Goal: Transaction & Acquisition: Purchase product/service

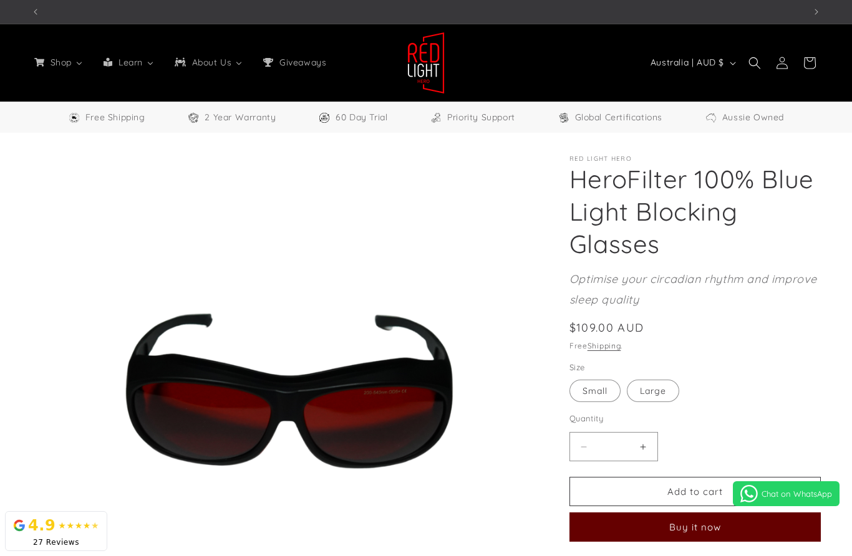
scroll to position [0, 773]
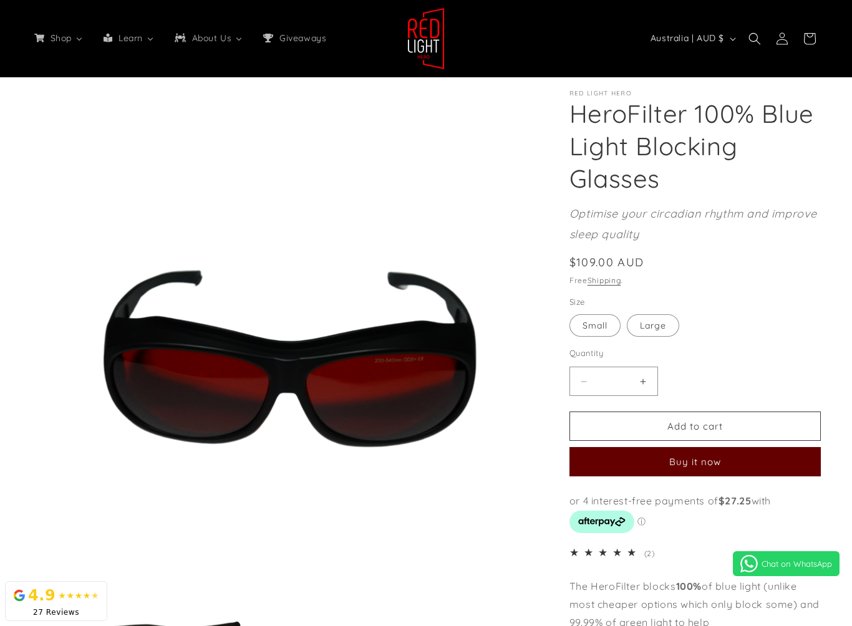
select select "**"
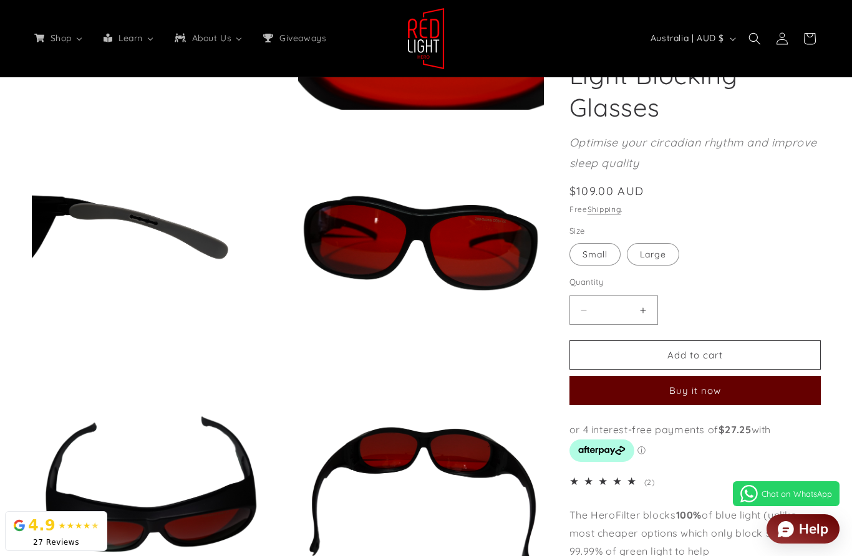
scroll to position [1547, 0]
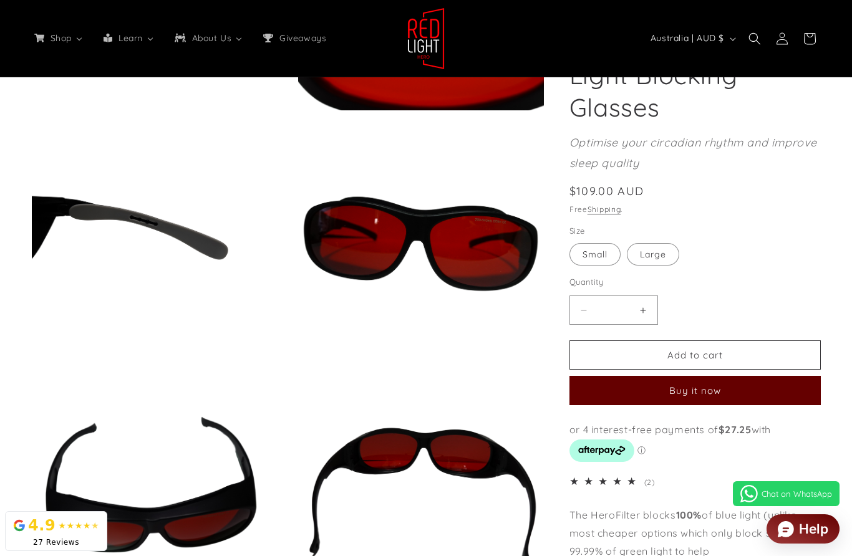
click at [661, 254] on label "Large Variant sold out or unavailable" at bounding box center [653, 254] width 52 height 22
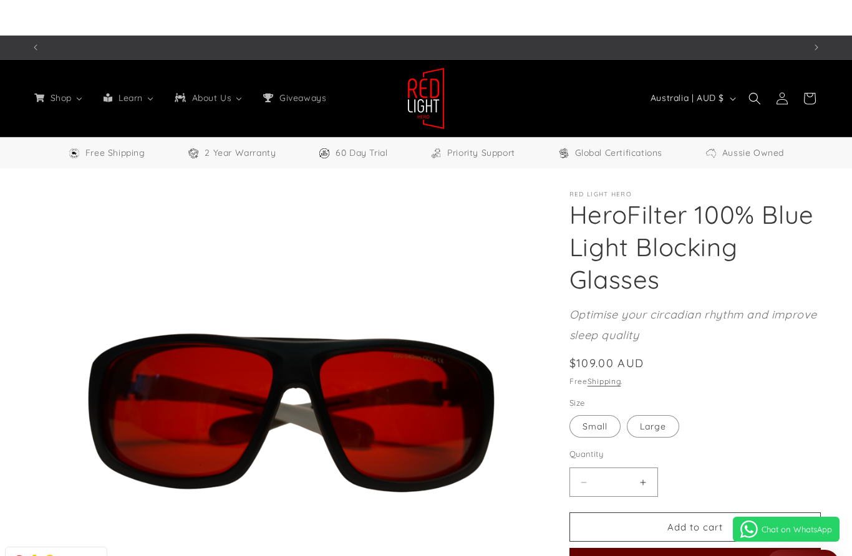
scroll to position [0, 1547]
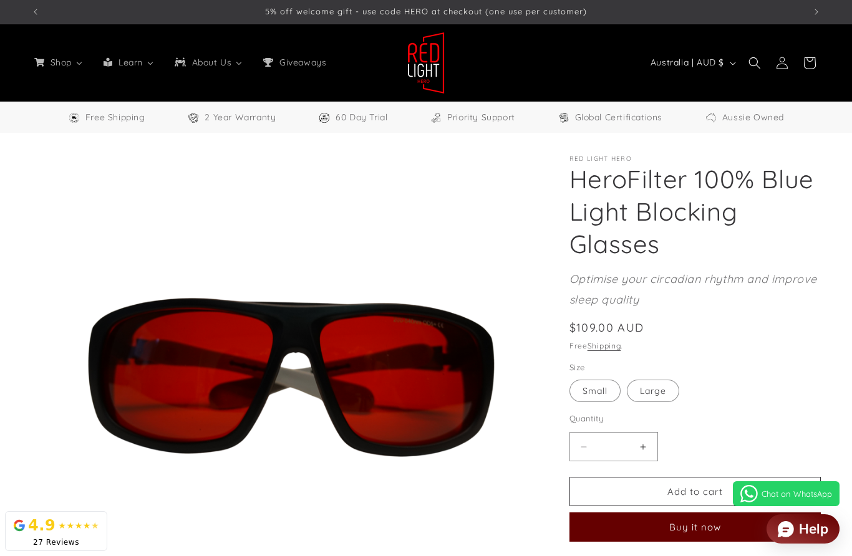
click at [633, 495] on button "Add to cart" at bounding box center [694, 491] width 251 height 29
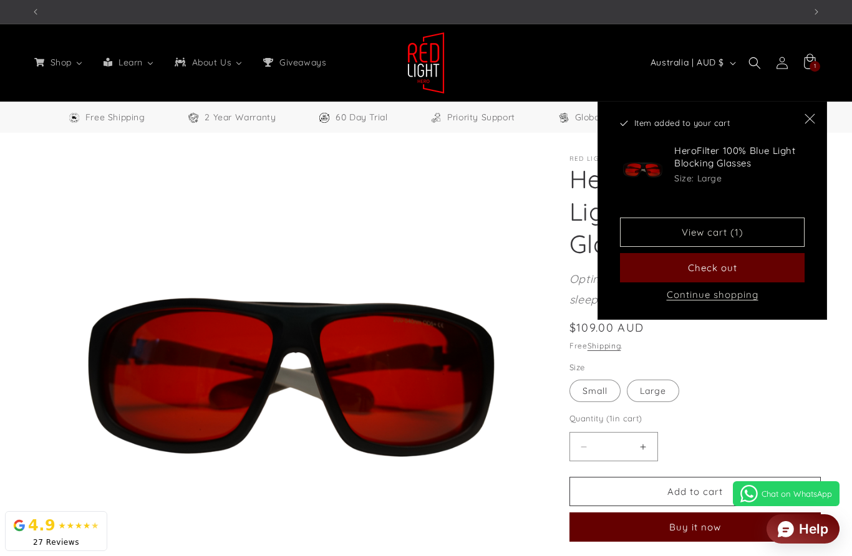
scroll to position [0, 2320]
click at [807, 123] on icon "Close" at bounding box center [810, 119] width 11 height 11
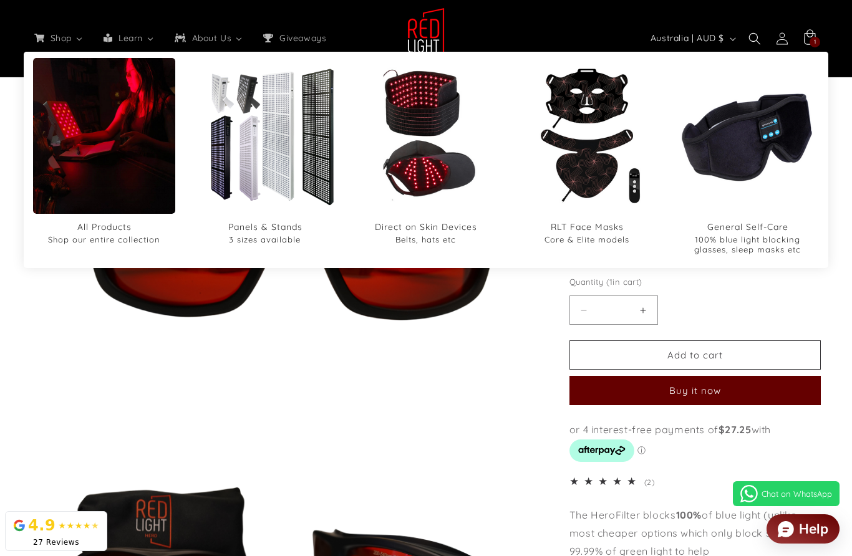
scroll to position [0, 773]
click at [758, 147] on img "General Self-Care" at bounding box center [748, 136] width 142 height 142
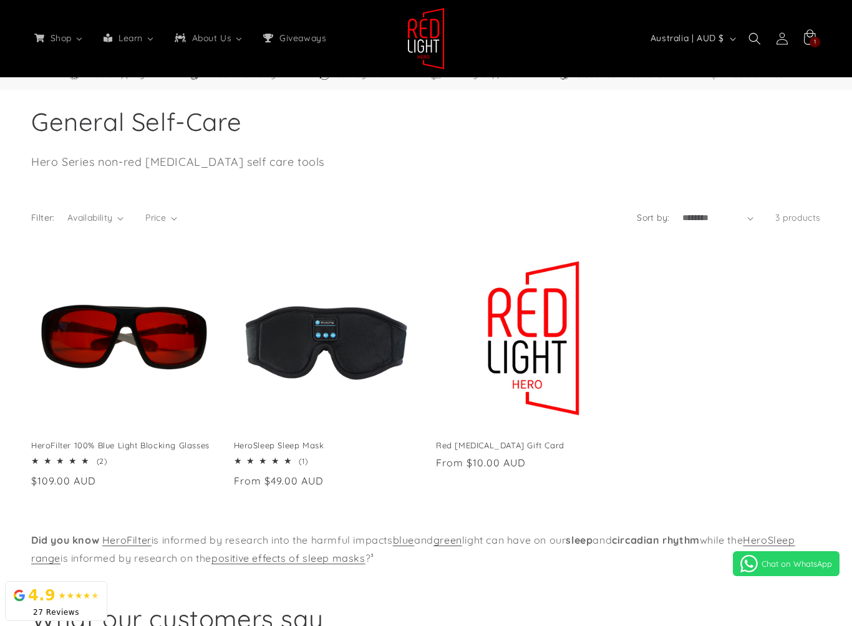
scroll to position [0, 1547]
click at [178, 440] on link "HeroFilter 100% Blue Light Blocking Glasses" at bounding box center [122, 445] width 183 height 11
select select "**"
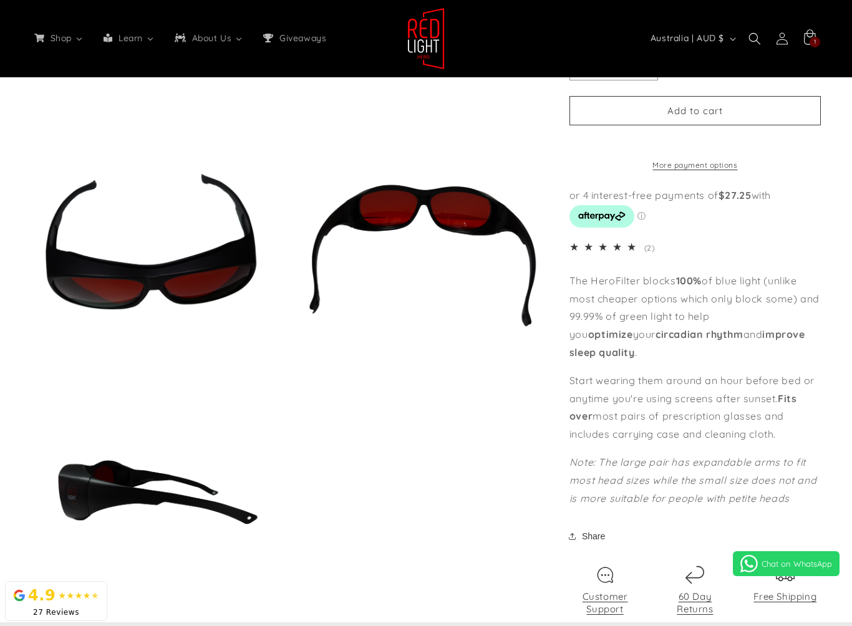
scroll to position [0, 773]
select select "**"
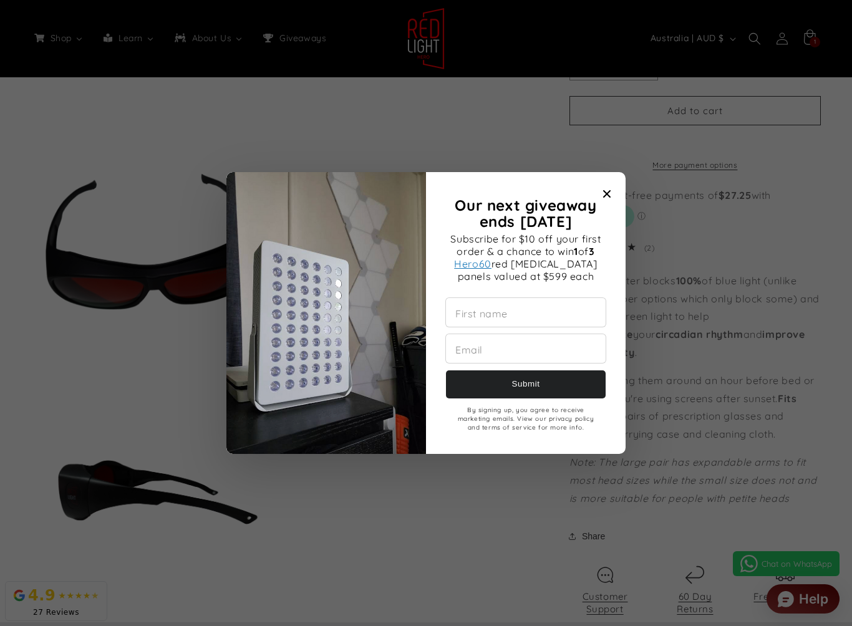
scroll to position [0, 1547]
click at [608, 191] on icon "Close modal" at bounding box center [606, 193] width 7 height 7
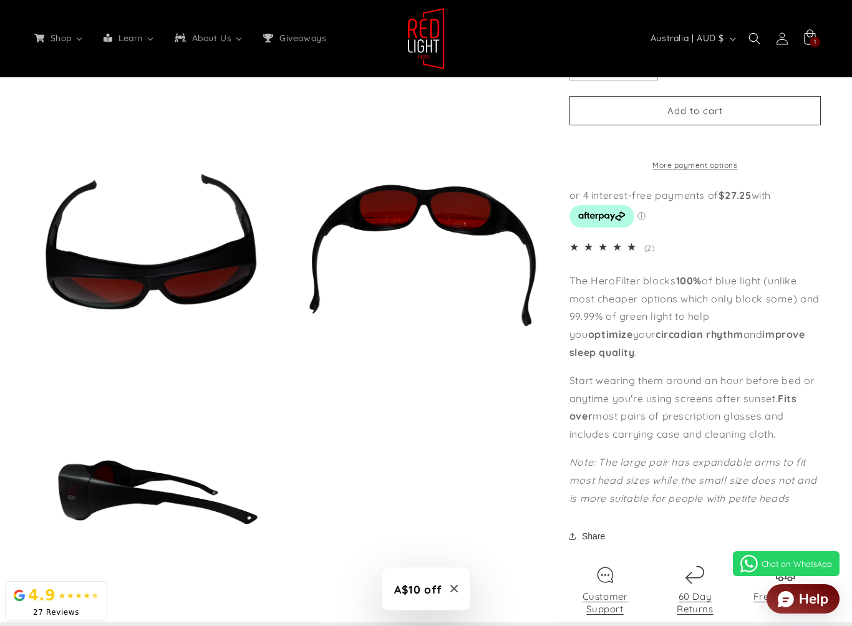
scroll to position [0, 2320]
click at [698, 368] on div "The HeroFilter blocks 100% of blue light (unlike most cheaper options which onl…" at bounding box center [694, 390] width 251 height 236
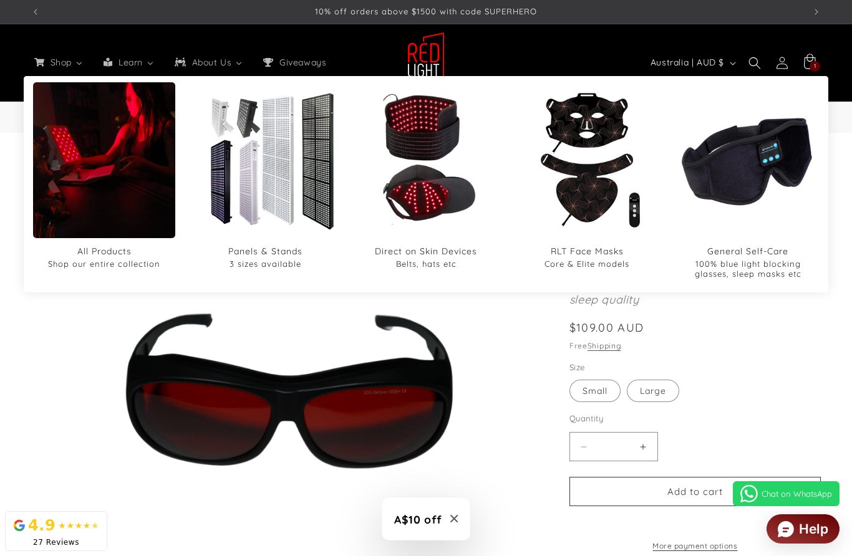
click at [440, 164] on img "Direct on Skin Devices" at bounding box center [426, 160] width 142 height 142
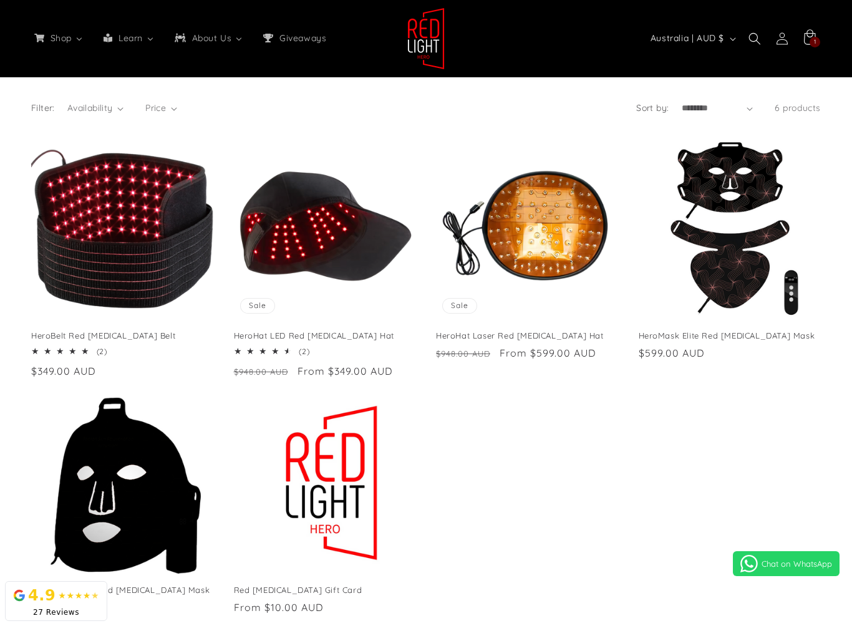
scroll to position [0, 2320]
click at [165, 331] on link "HeroBelt Red Light Therapy Belt" at bounding box center [122, 336] width 183 height 11
select select "**"
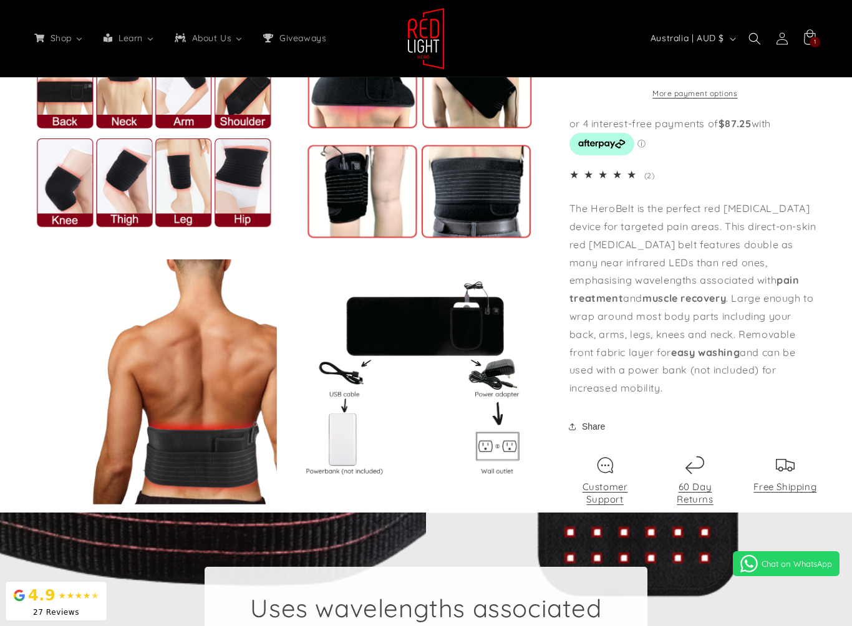
scroll to position [0, 2320]
select select "**"
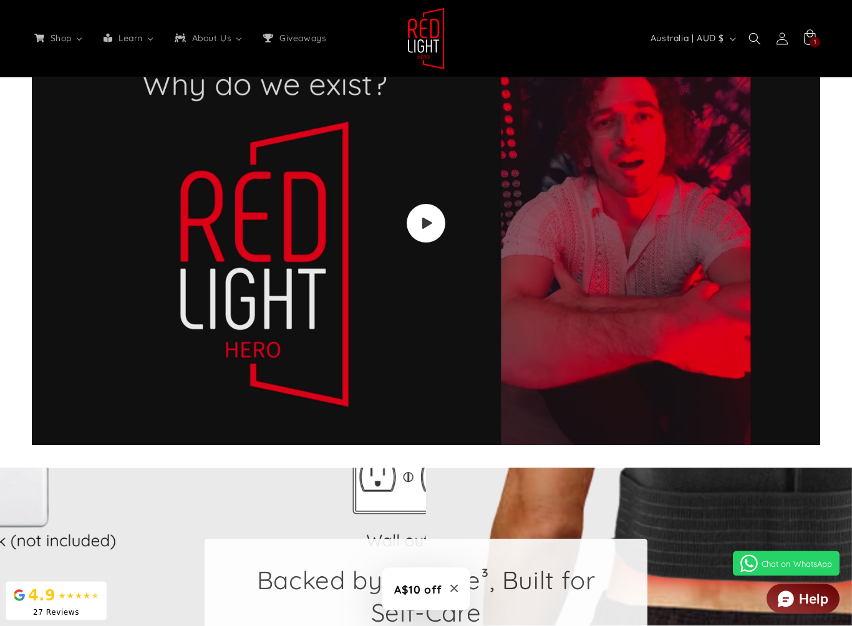
scroll to position [2008, 0]
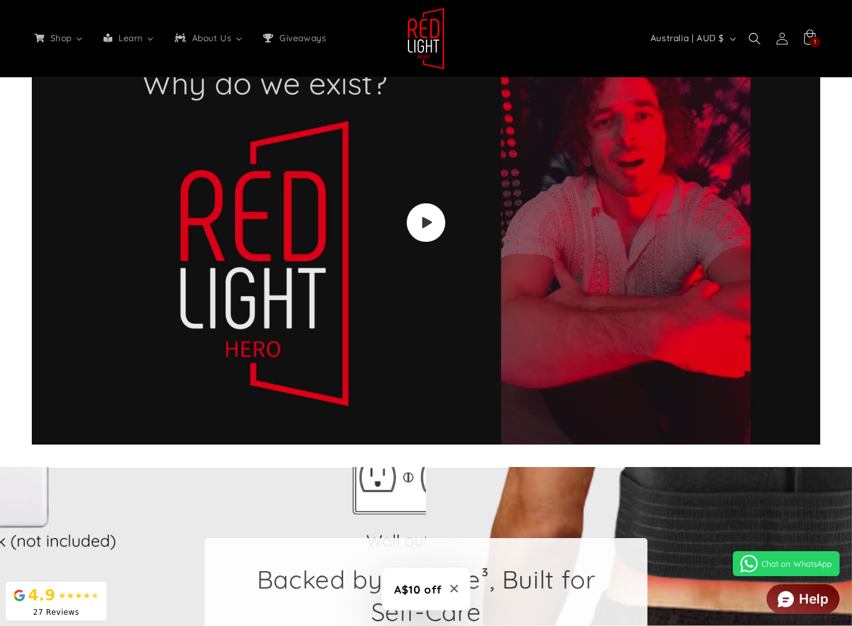
click at [430, 216] on icon "Load video: Video walkthrough of Red Light Hero red light therapy panels and de…" at bounding box center [426, 222] width 11 height 12
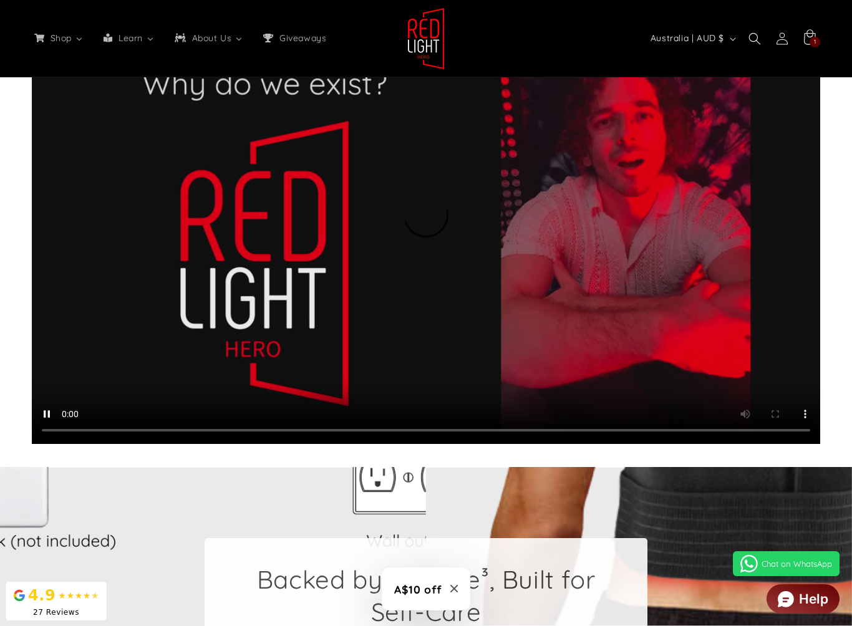
scroll to position [0, 2320]
click at [463, 254] on video at bounding box center [426, 222] width 788 height 443
click at [477, 220] on video at bounding box center [426, 222] width 788 height 443
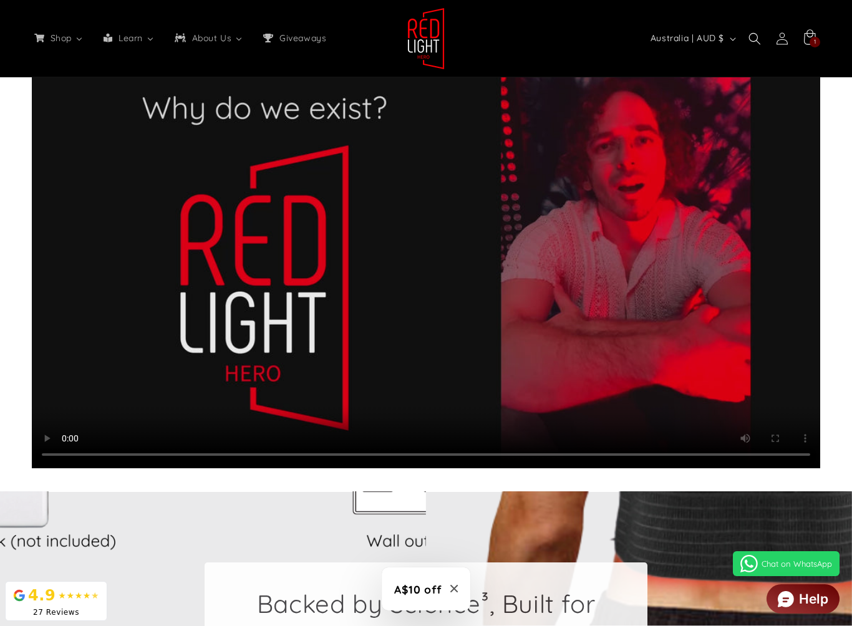
click at [475, 244] on video at bounding box center [426, 246] width 788 height 443
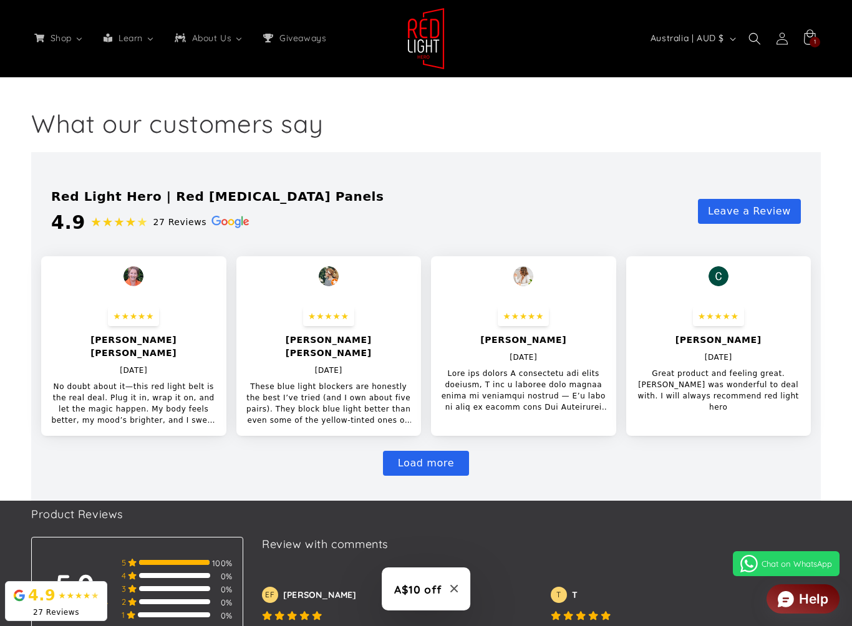
scroll to position [0, 0]
click at [457, 451] on button "Load more" at bounding box center [426, 463] width 86 height 25
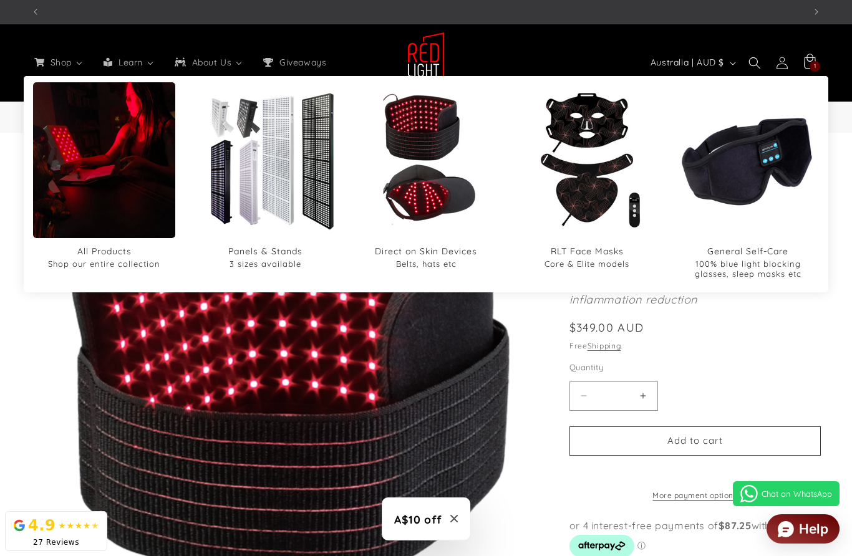
scroll to position [0, 773]
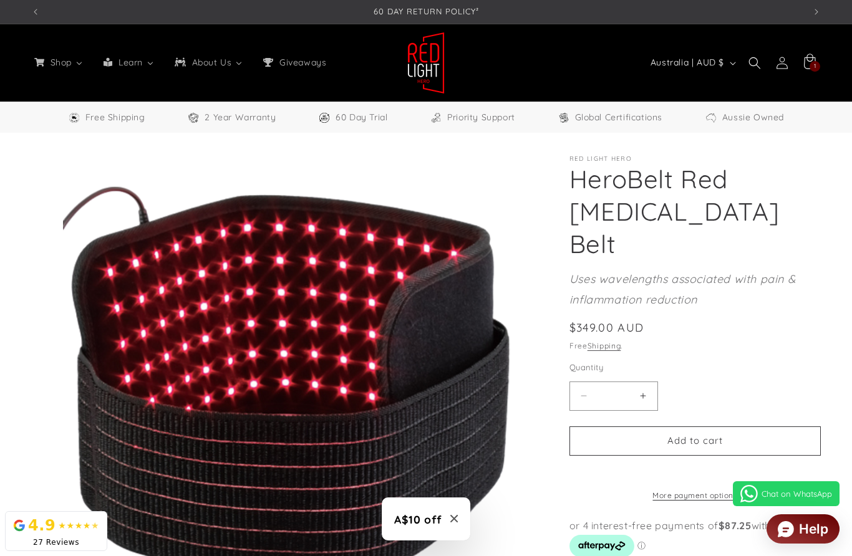
click at [813, 58] on icon at bounding box center [809, 62] width 27 height 27
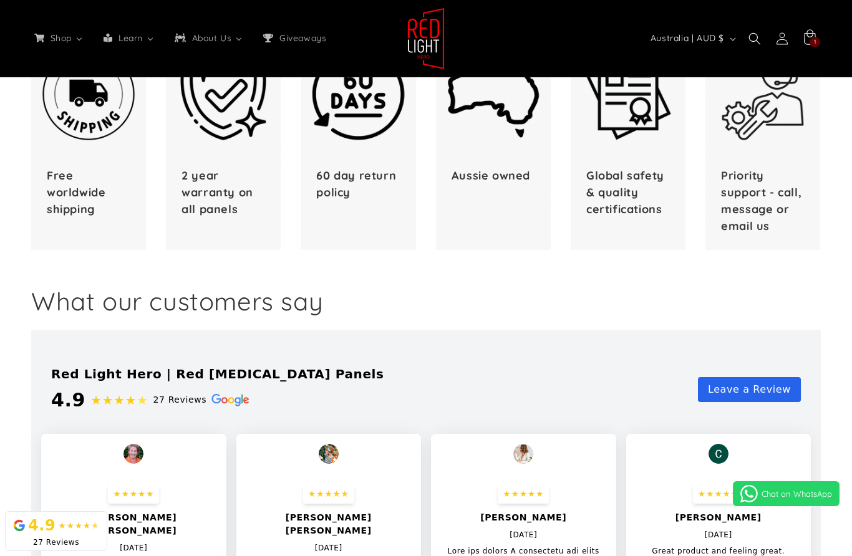
select select "**"
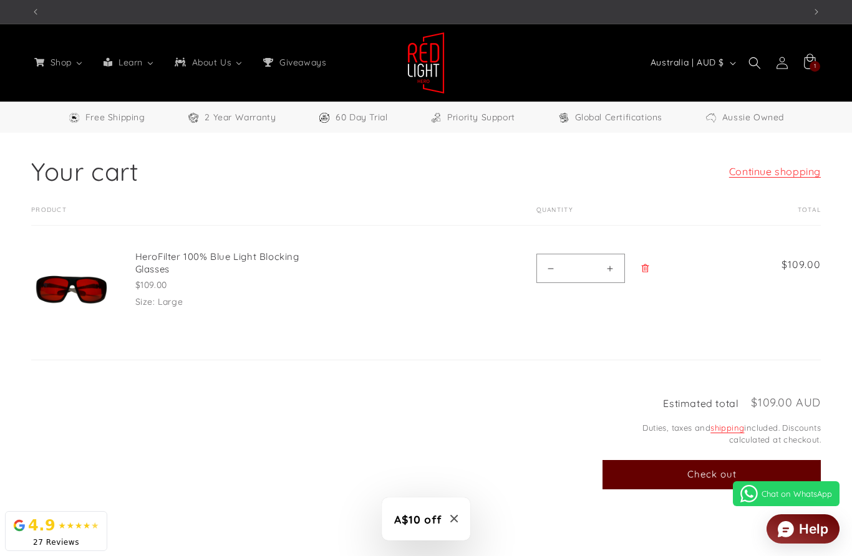
scroll to position [0, 773]
